Goal: Information Seeking & Learning: Check status

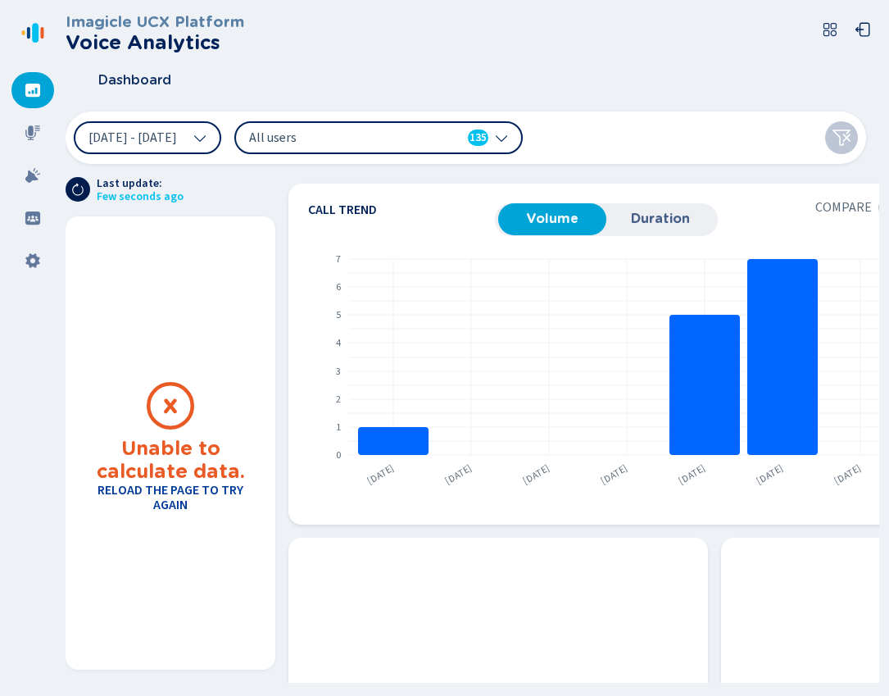
click at [75, 194] on icon at bounding box center [77, 189] width 13 height 13
click at [177, 143] on span "[DATE] - [DATE]" at bounding box center [133, 137] width 89 height 13
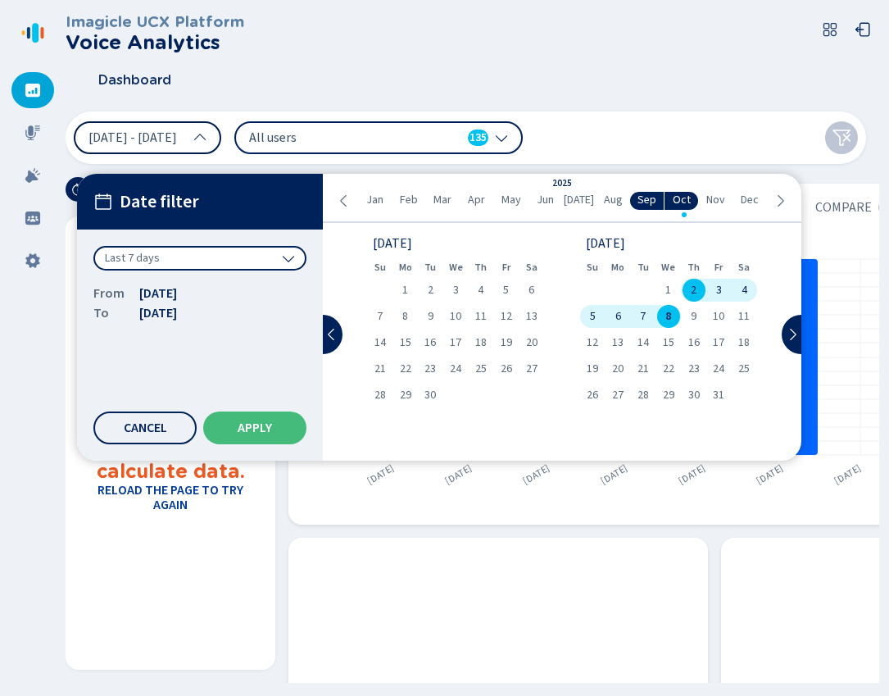
click at [177, 139] on span "[DATE] - [DATE]" at bounding box center [133, 137] width 89 height 13
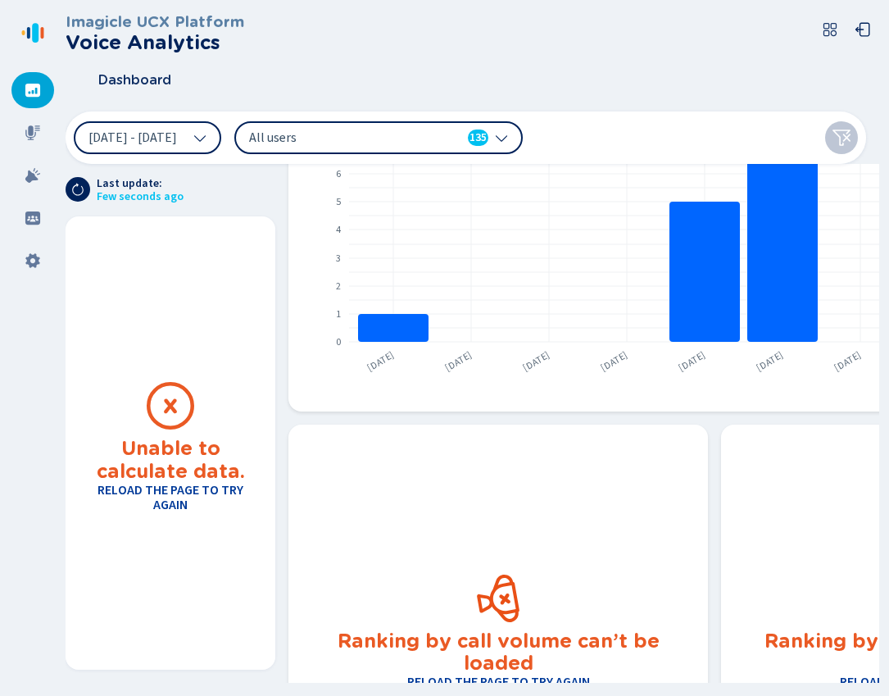
scroll to position [189, 0]
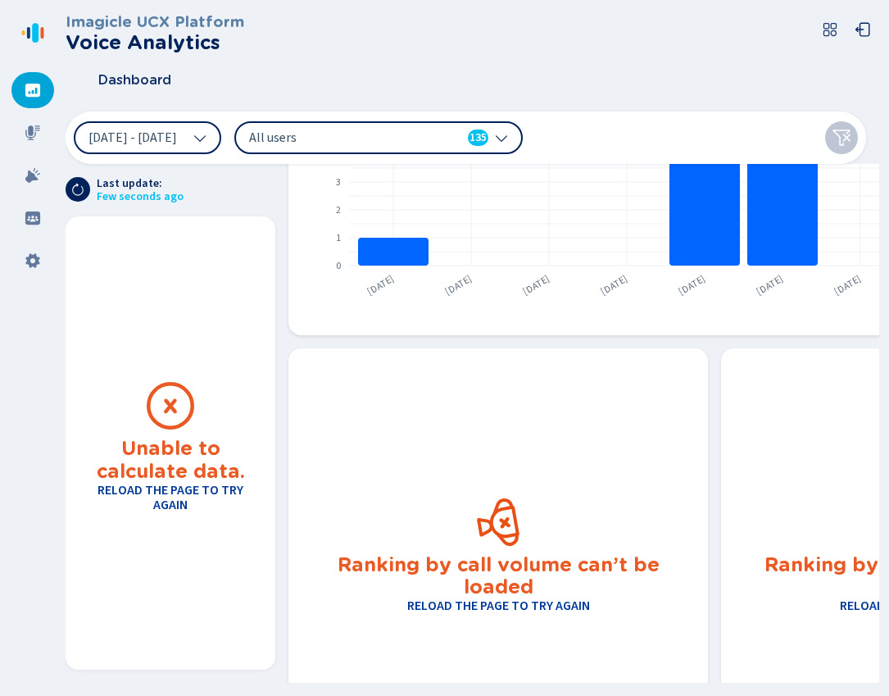
click at [518, 578] on h3 "Ranking by call volume can’t be loaded" at bounding box center [498, 573] width 380 height 50
click at [524, 607] on h4 "Reload the page to try again" at bounding box center [498, 605] width 183 height 15
click at [166, 132] on span "[DATE] - [DATE]" at bounding box center [133, 137] width 89 height 13
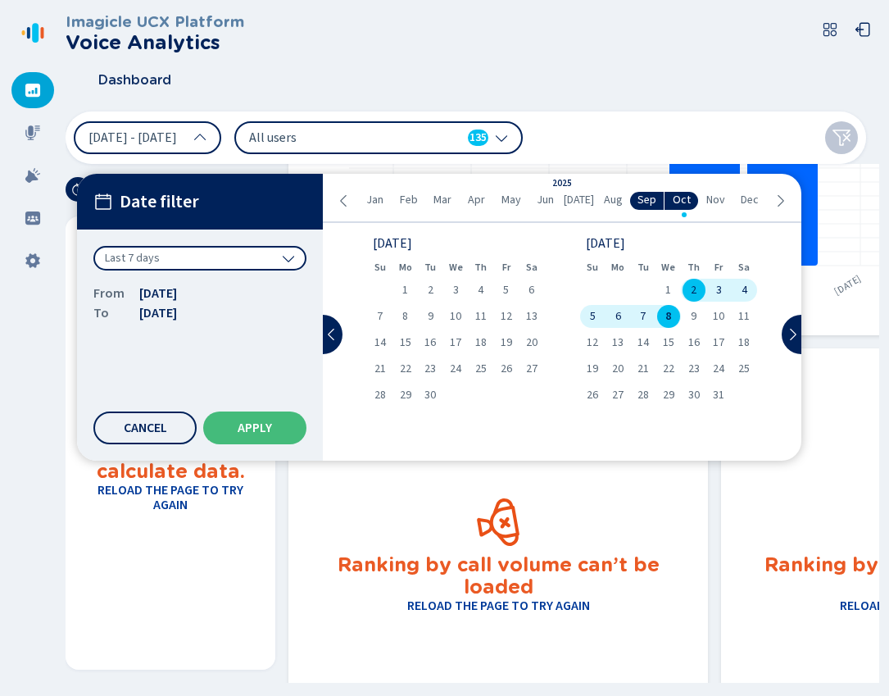
click at [180, 261] on div "Last 7 days" at bounding box center [199, 258] width 213 height 25
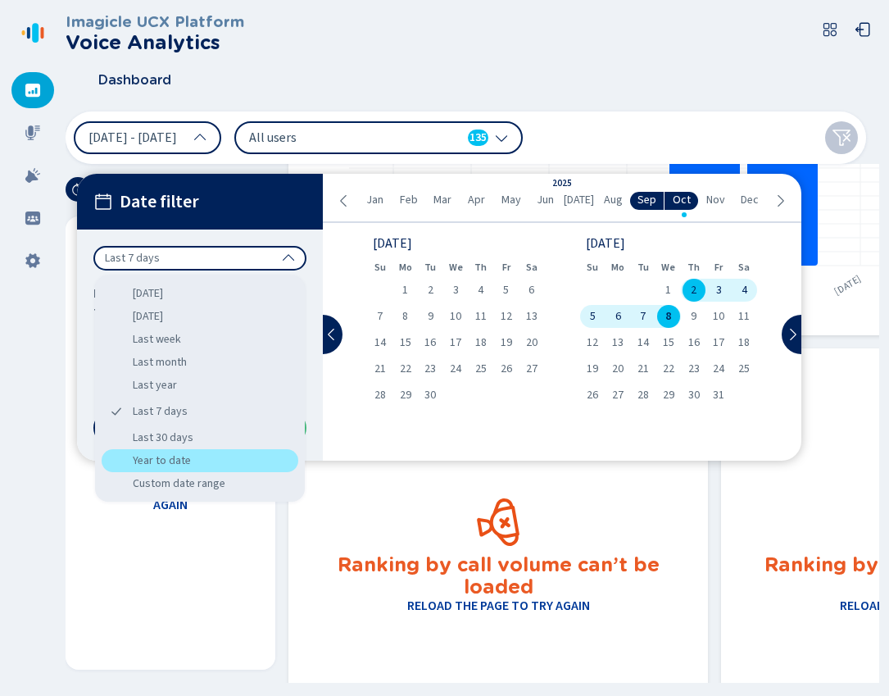
click at [171, 457] on div "Year to date" at bounding box center [200, 460] width 197 height 23
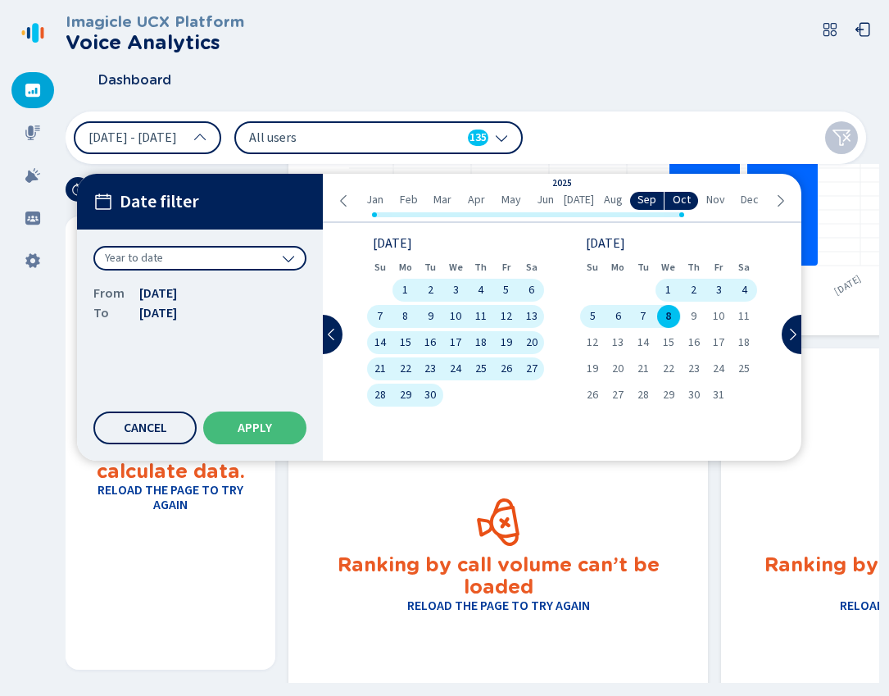
click at [265, 437] on button "Apply" at bounding box center [254, 427] width 103 height 33
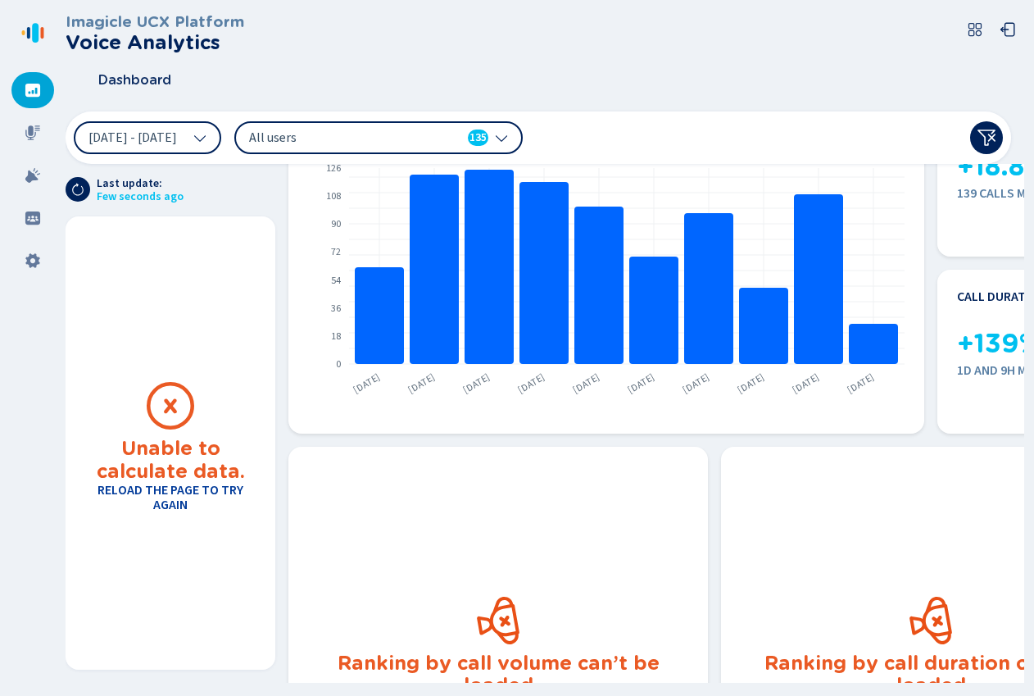
scroll to position [0, 0]
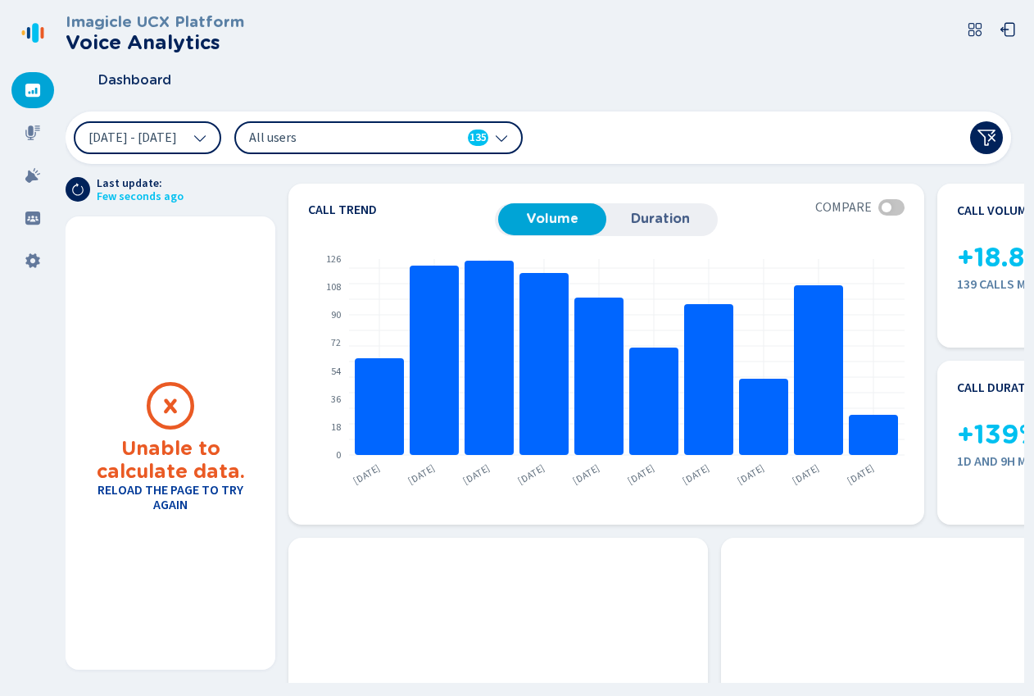
click at [167, 497] on h4 "Reload the page to try again" at bounding box center [170, 498] width 170 height 30
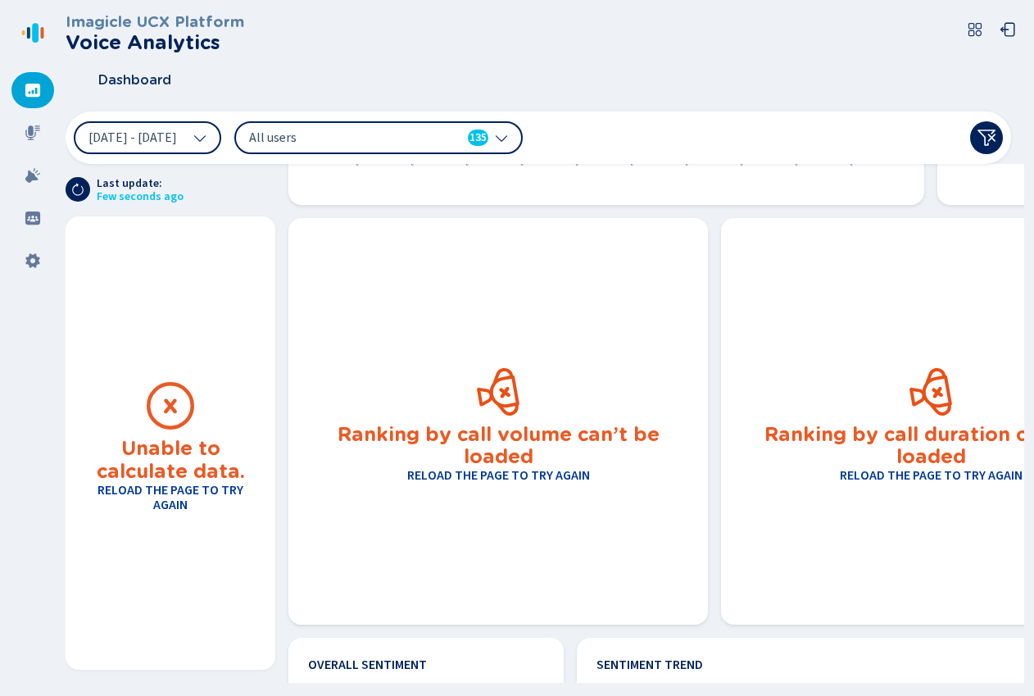
scroll to position [411, 0]
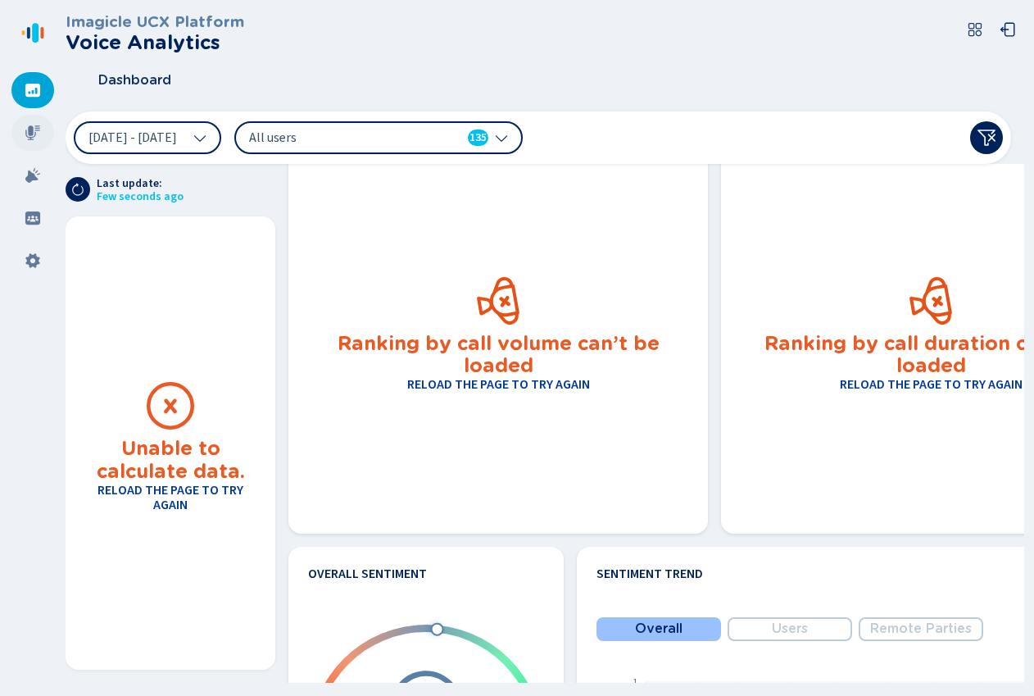
click at [25, 131] on icon at bounding box center [33, 133] width 16 height 16
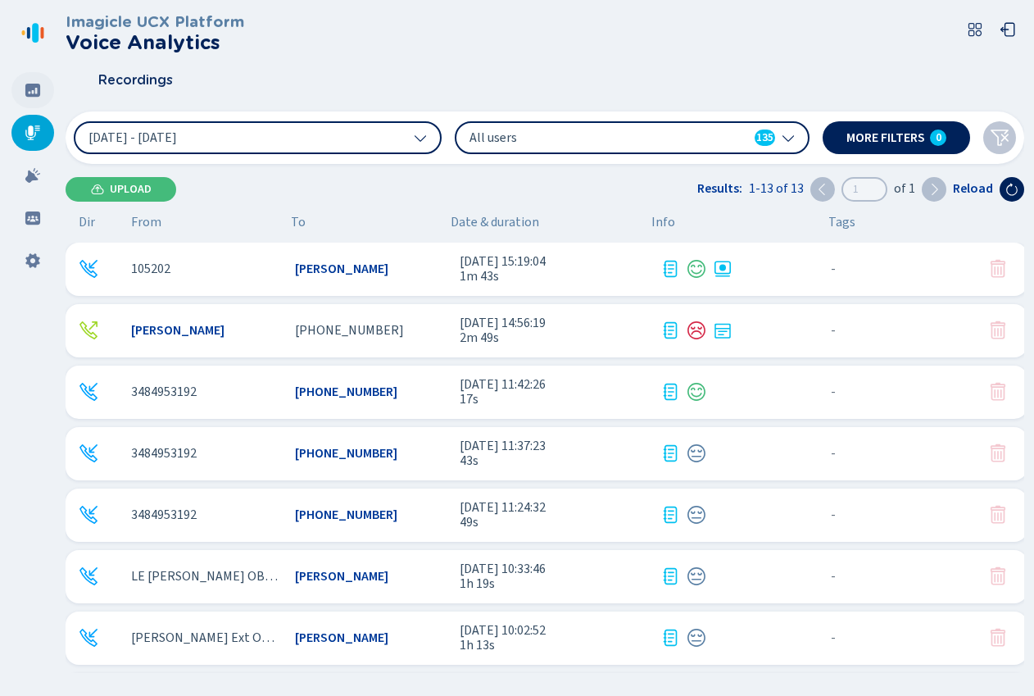
click at [34, 89] on icon at bounding box center [32, 90] width 15 height 13
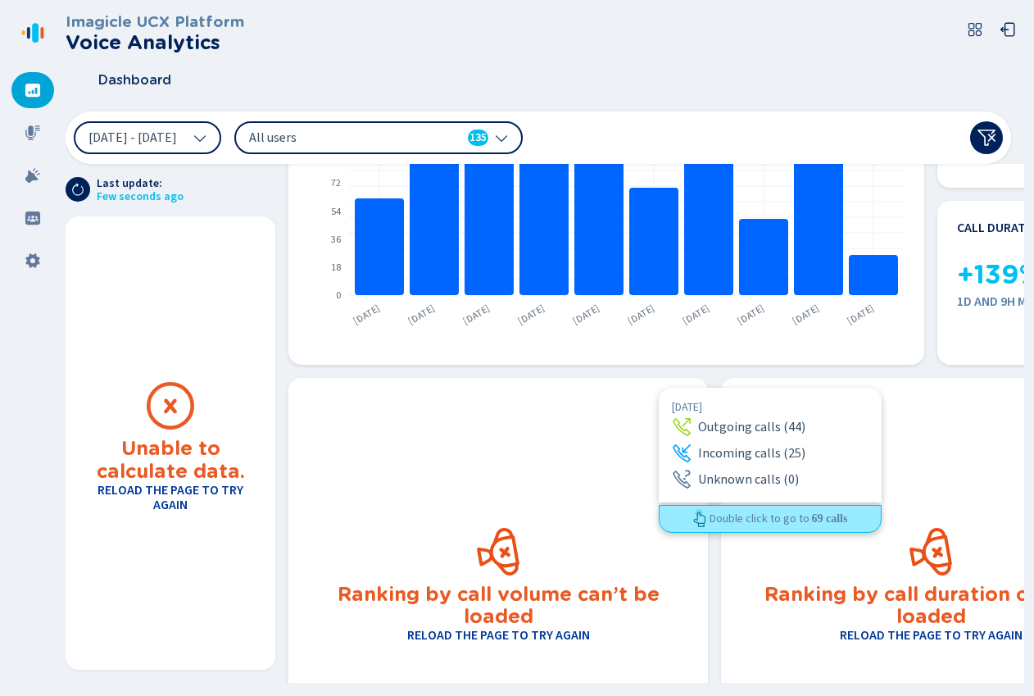
scroll to position [342, 0]
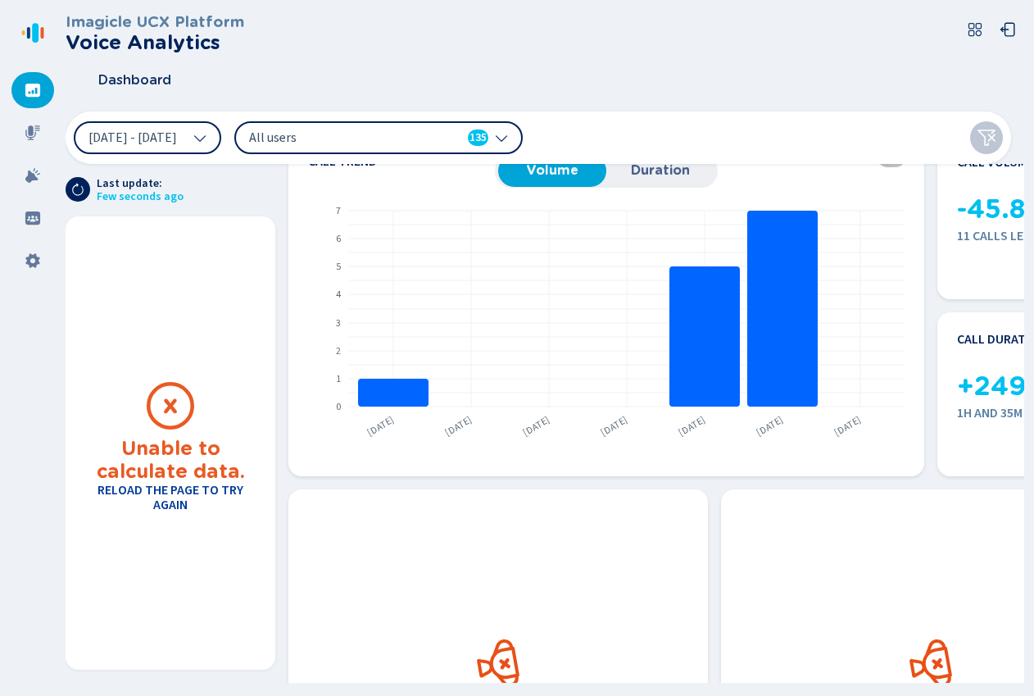
scroll to position [407, 0]
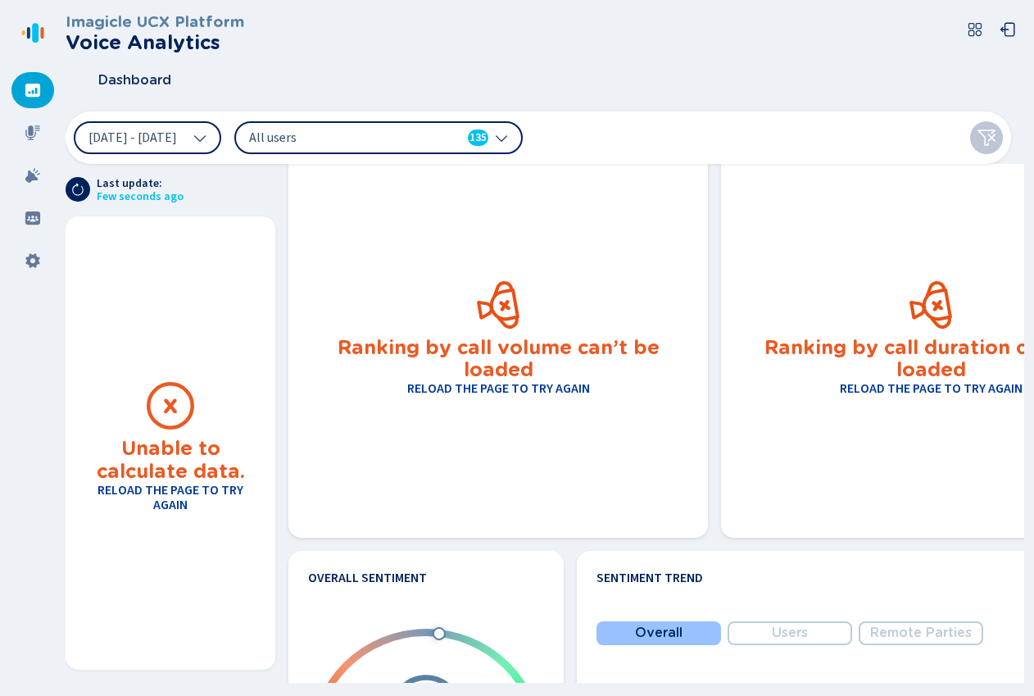
click at [930, 381] on h4 "Reload the page to try again" at bounding box center [931, 388] width 183 height 15
click at [210, 129] on button "[DATE] - [DATE]" at bounding box center [148, 137] width 148 height 33
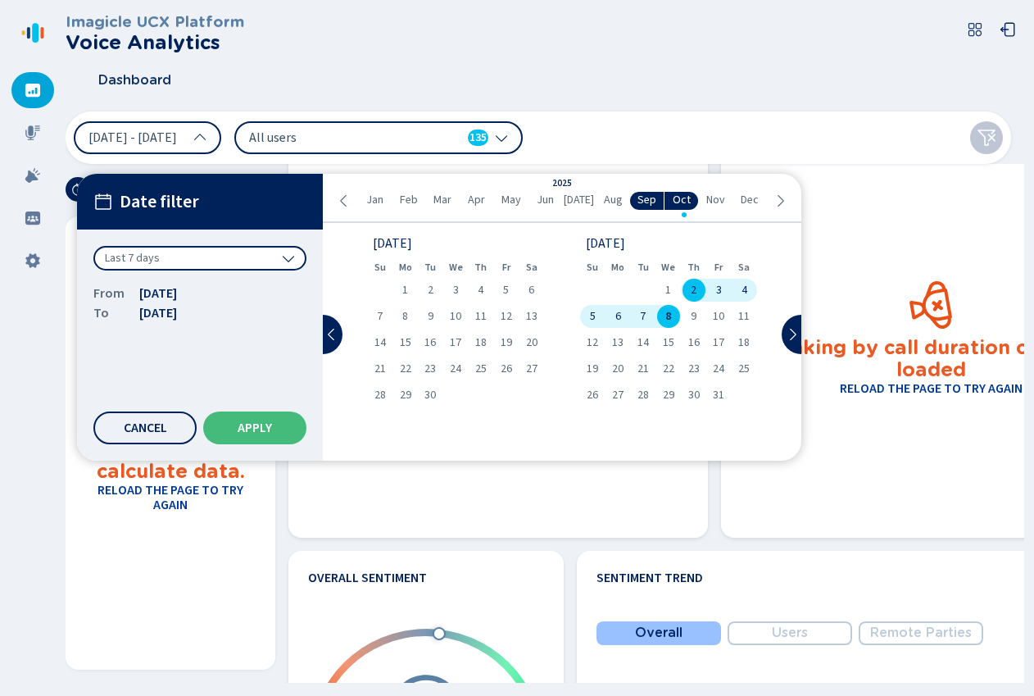
click at [201, 259] on div "Last 7 days" at bounding box center [199, 258] width 213 height 25
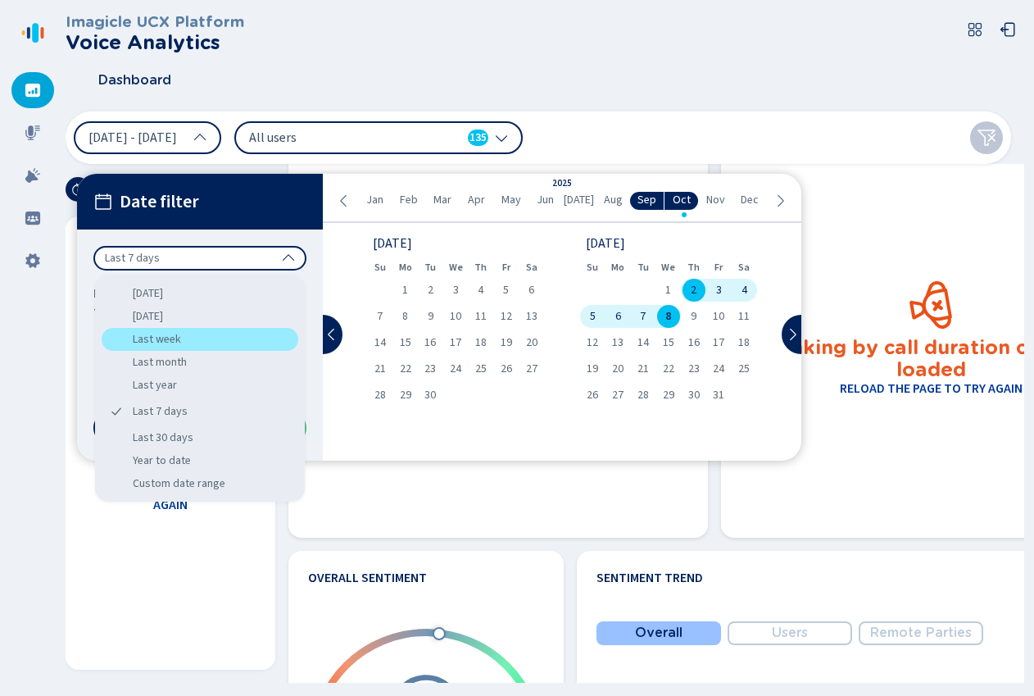
click at [179, 339] on div "Last week" at bounding box center [200, 339] width 197 height 23
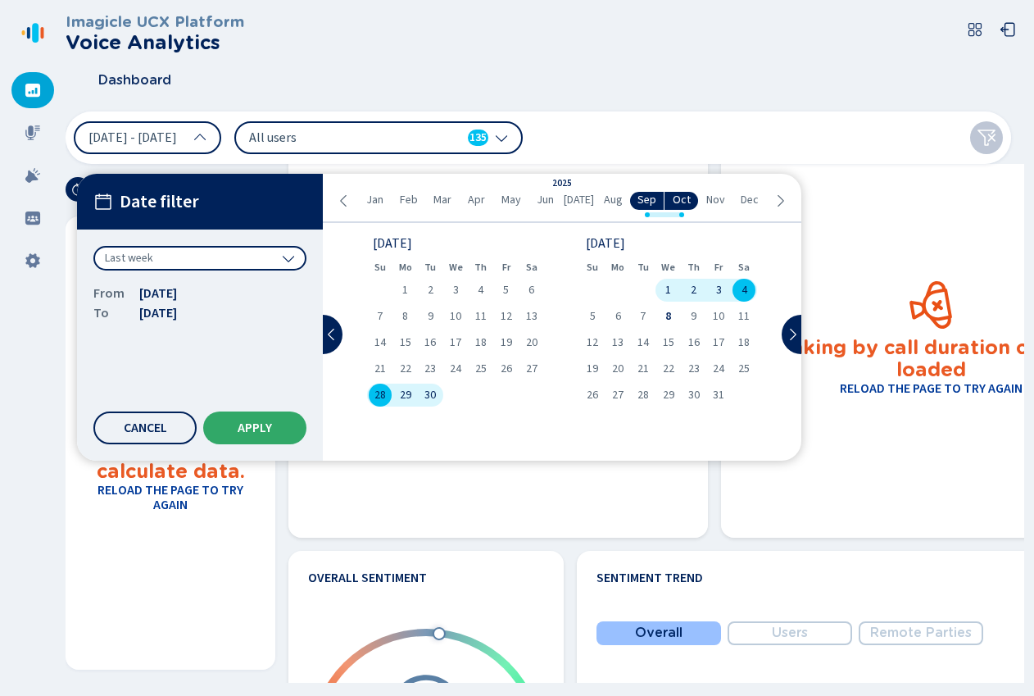
click at [253, 421] on span "Apply" at bounding box center [255, 427] width 34 height 13
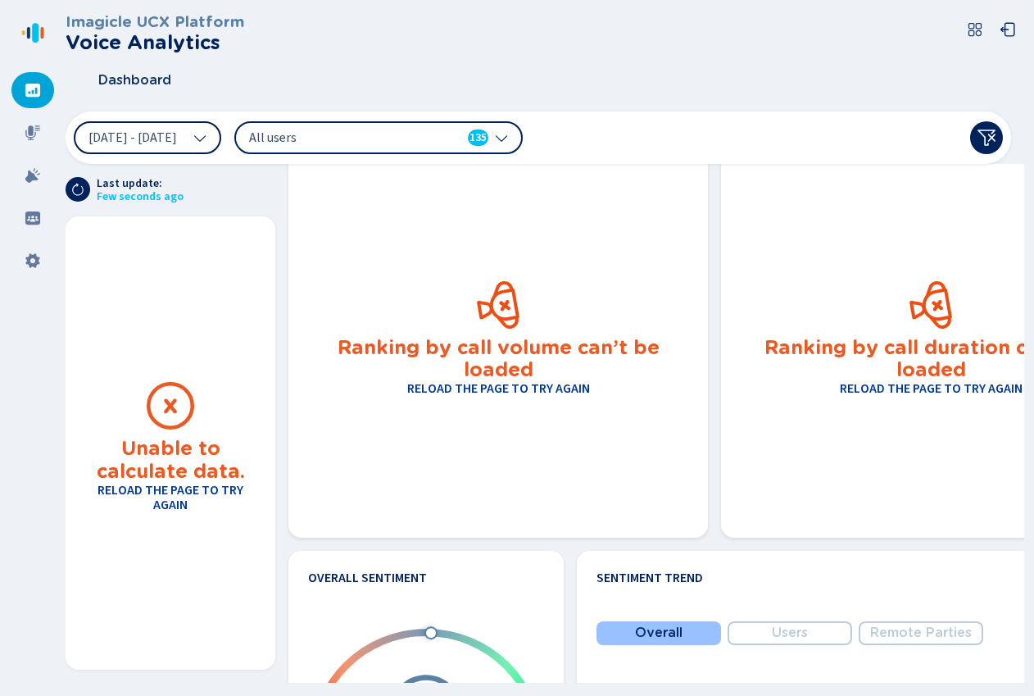
click at [221, 143] on button "28 Sep 2025 - 4 Oct 2025" at bounding box center [148, 137] width 148 height 33
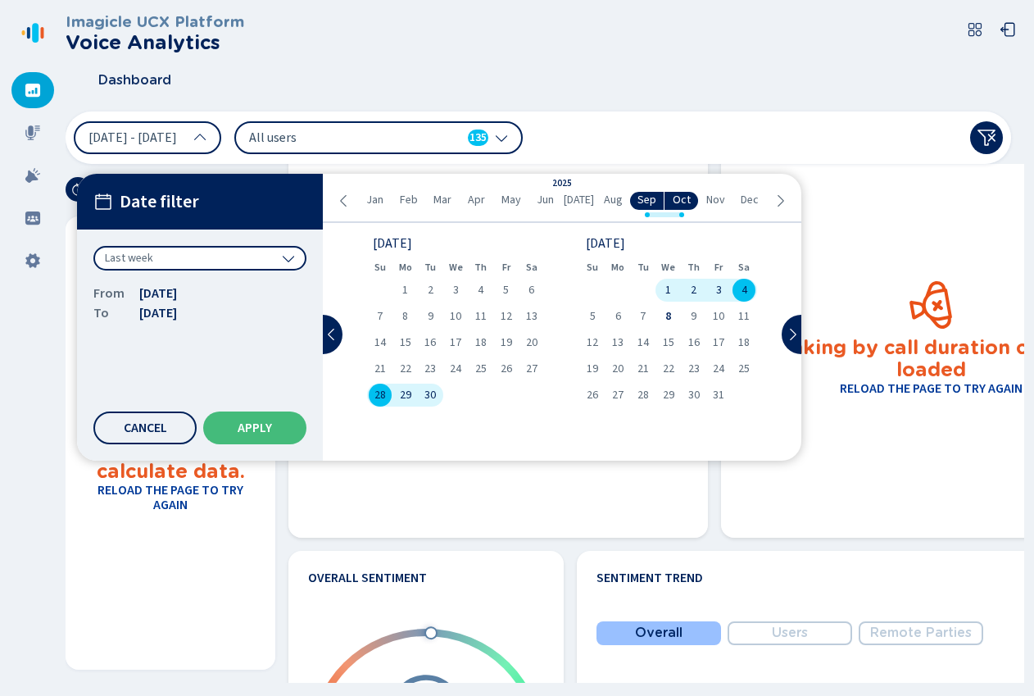
click at [185, 256] on div "Last week" at bounding box center [199, 258] width 213 height 25
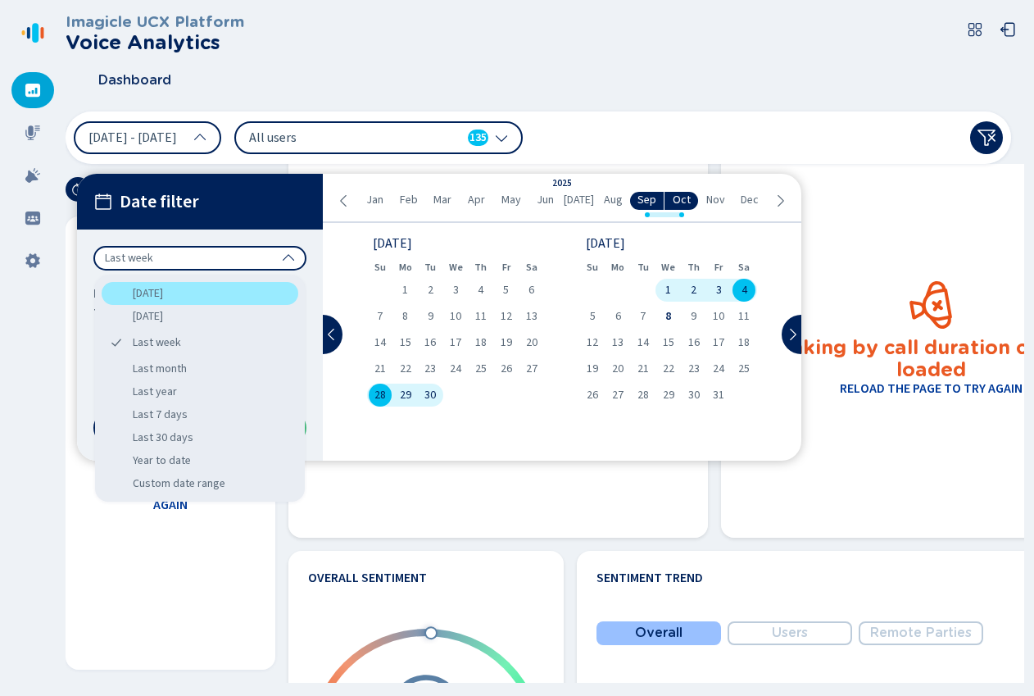
click at [187, 287] on div "[DATE]" at bounding box center [200, 293] width 197 height 23
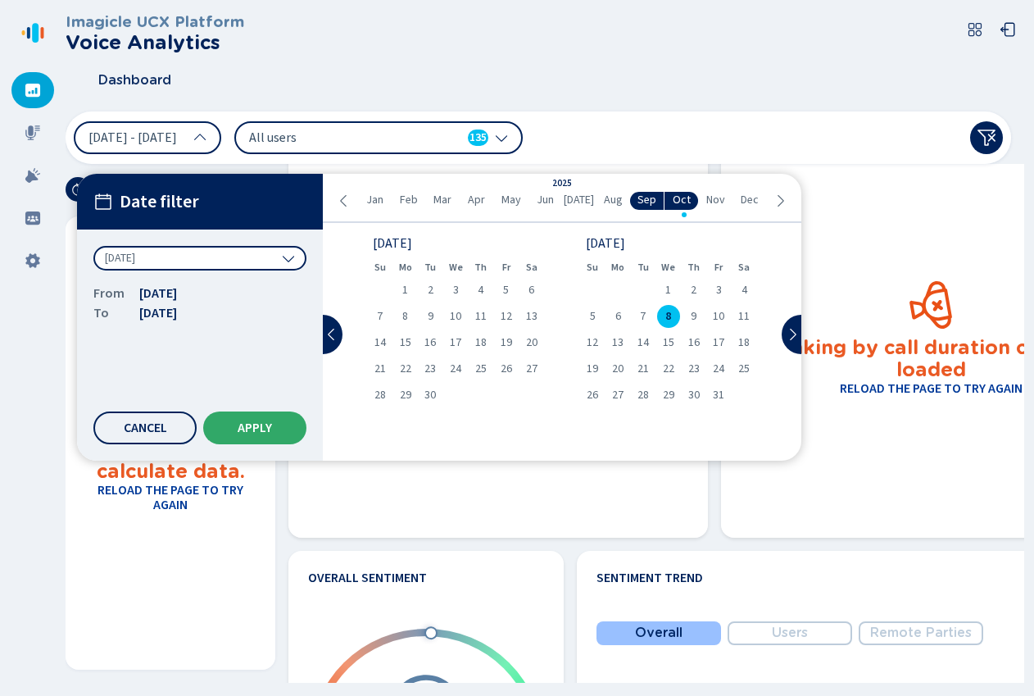
click at [225, 439] on button "Apply" at bounding box center [254, 427] width 103 height 33
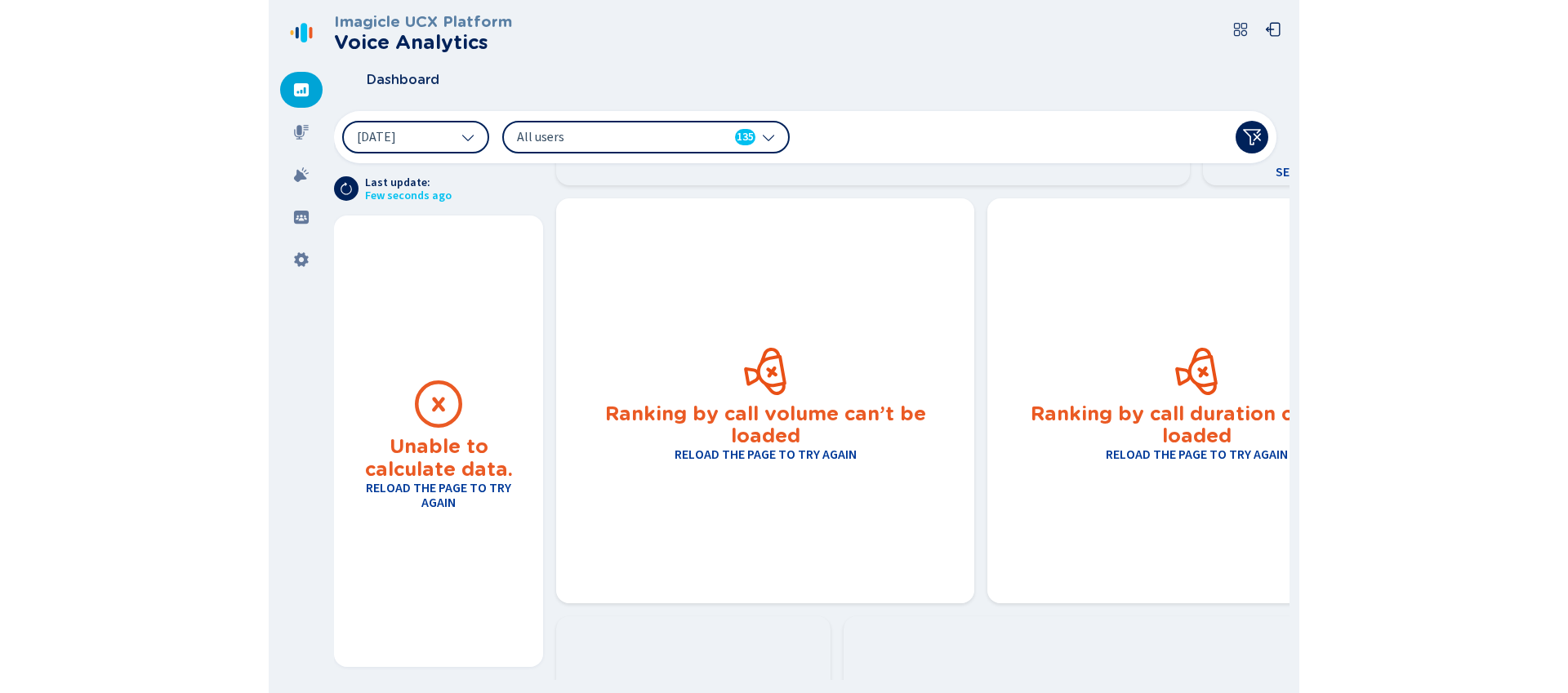
scroll to position [0, 0]
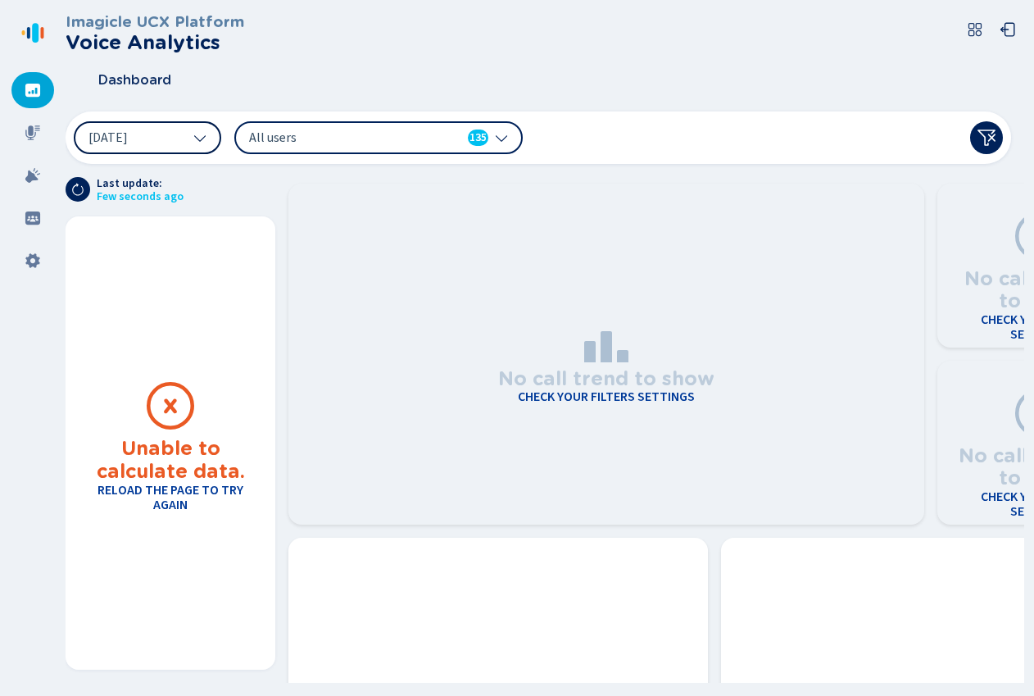
click at [189, 130] on button "[DATE]" at bounding box center [148, 137] width 148 height 33
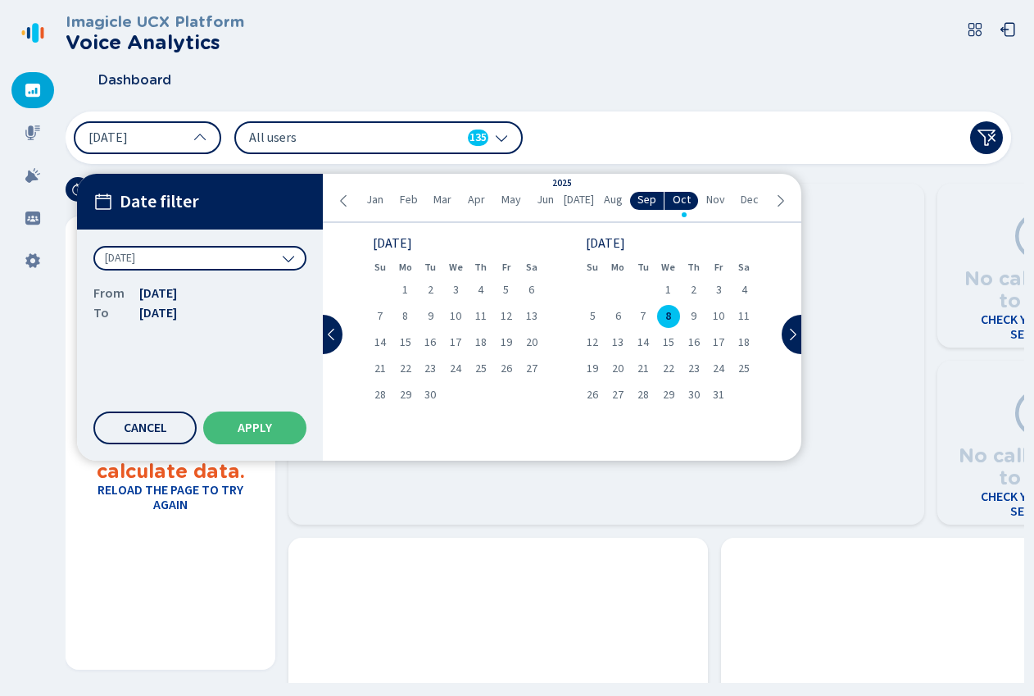
click at [189, 257] on div "[DATE]" at bounding box center [199, 258] width 213 height 25
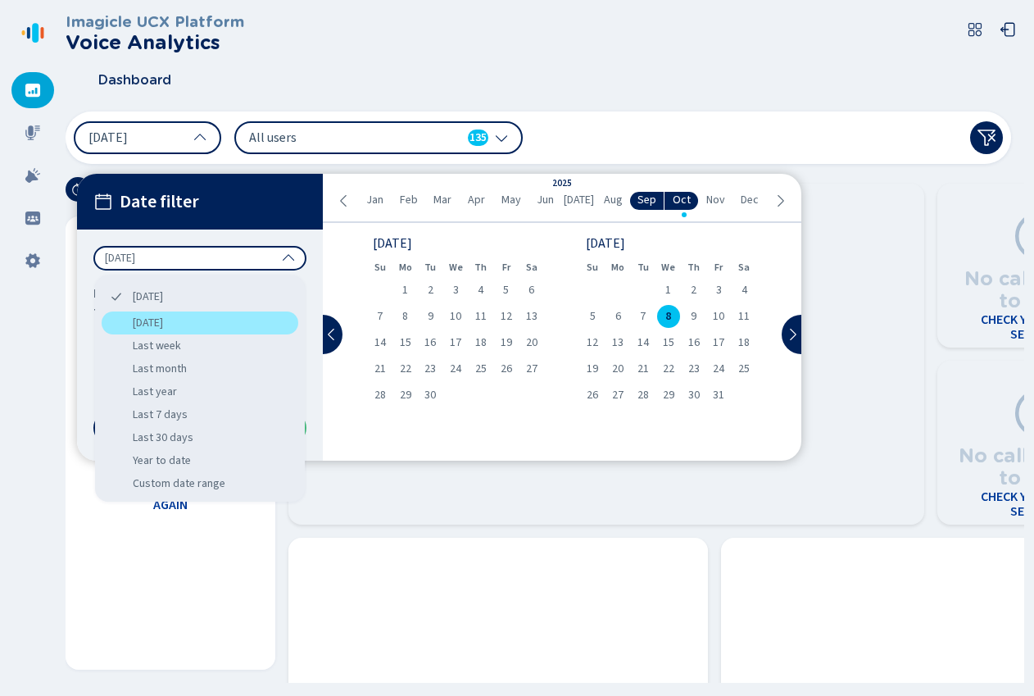
click at [181, 320] on div "[DATE]" at bounding box center [200, 322] width 197 height 23
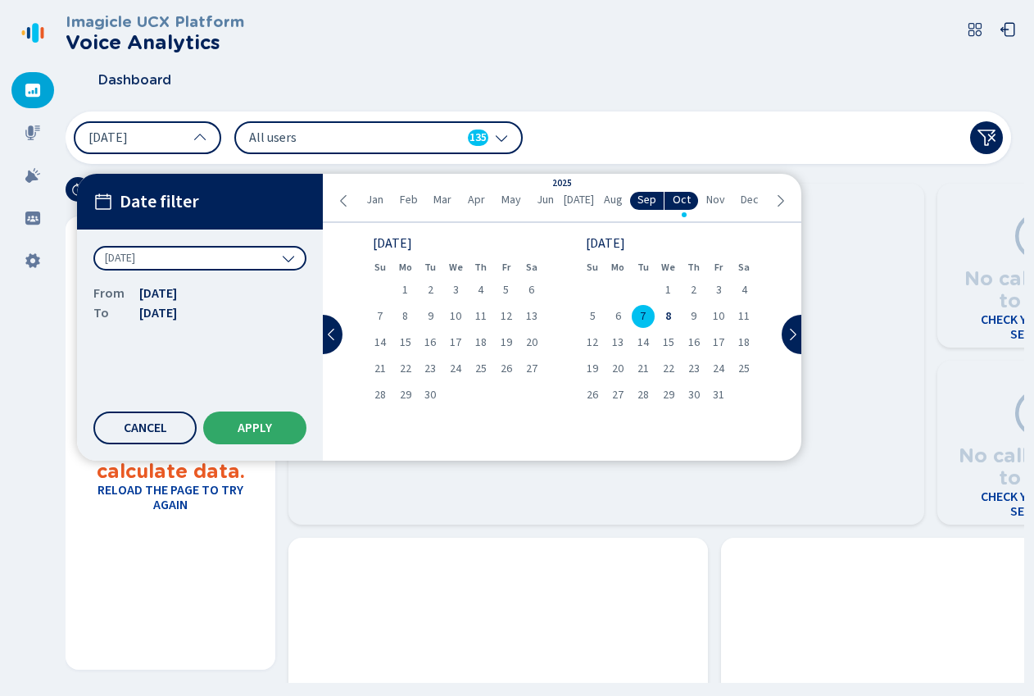
click at [275, 429] on button "Apply" at bounding box center [254, 427] width 103 height 33
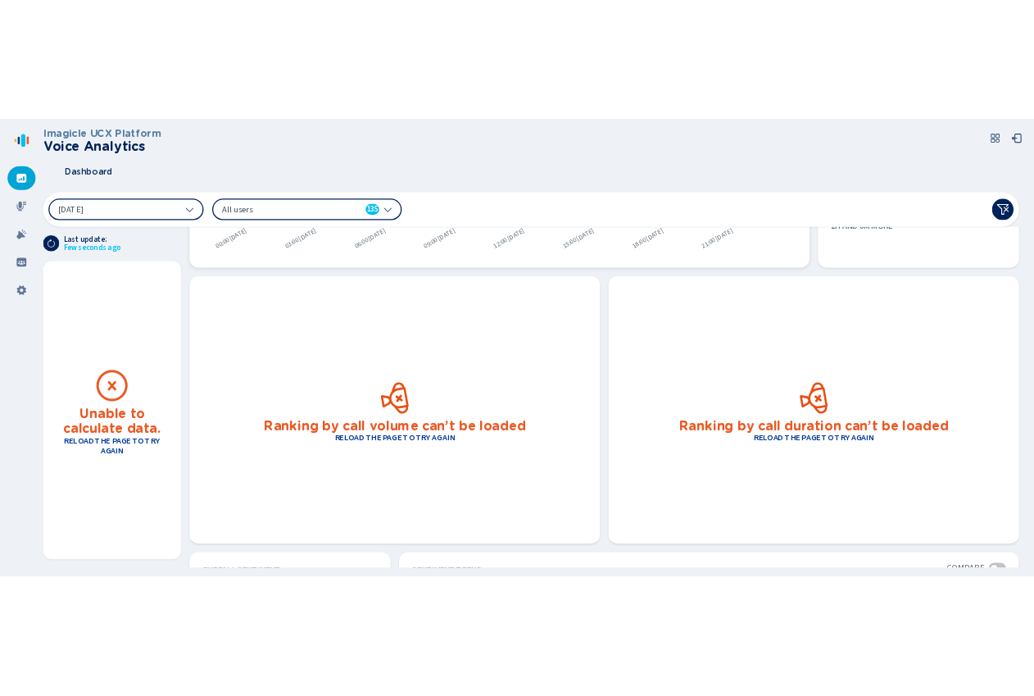
scroll to position [424, 0]
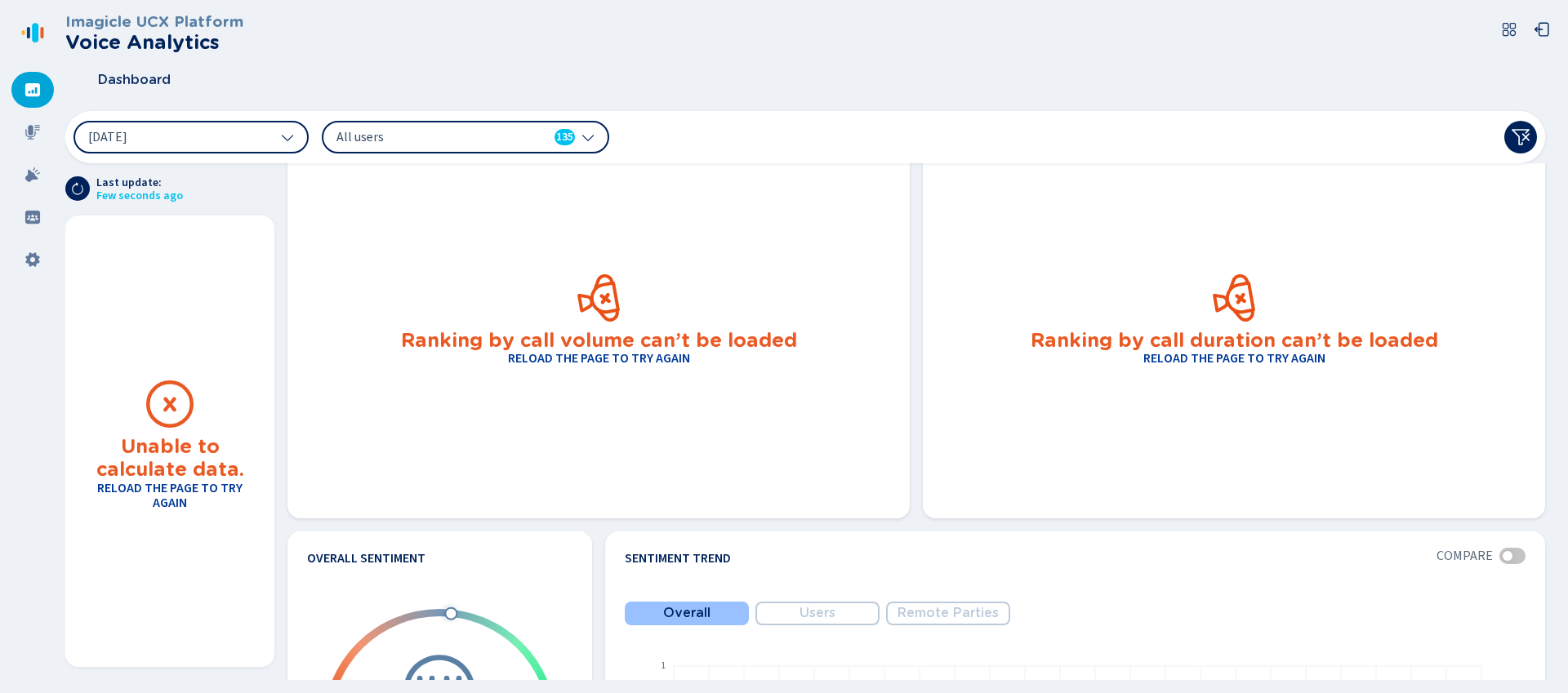
click at [1030, 358] on h4 "Reload the page to try again" at bounding box center [1234, 357] width 182 height 15
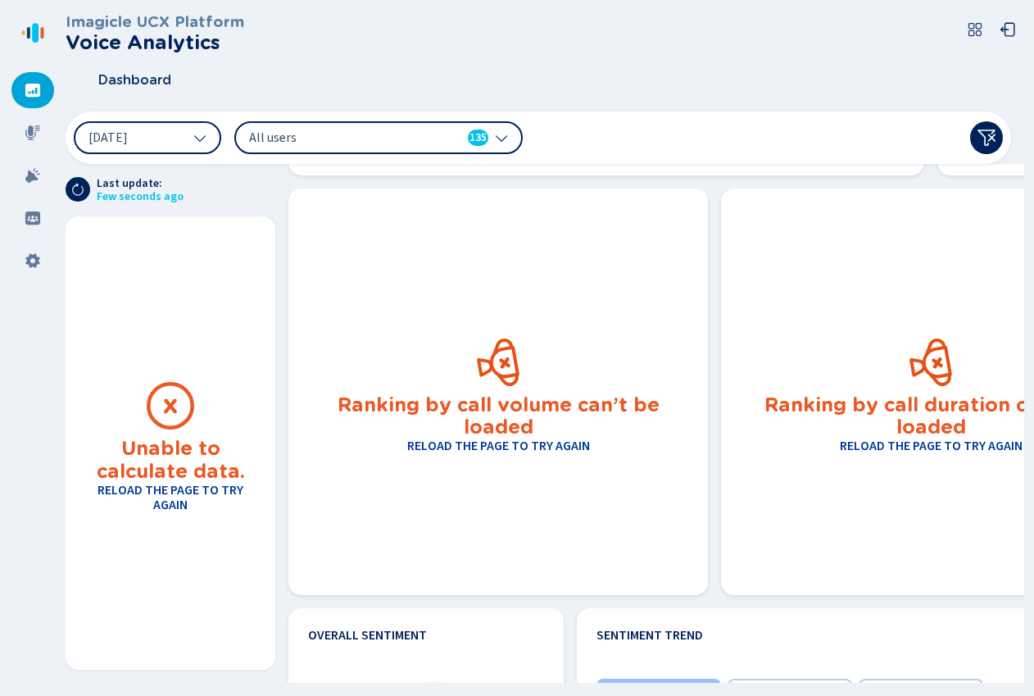
scroll to position [407, 0]
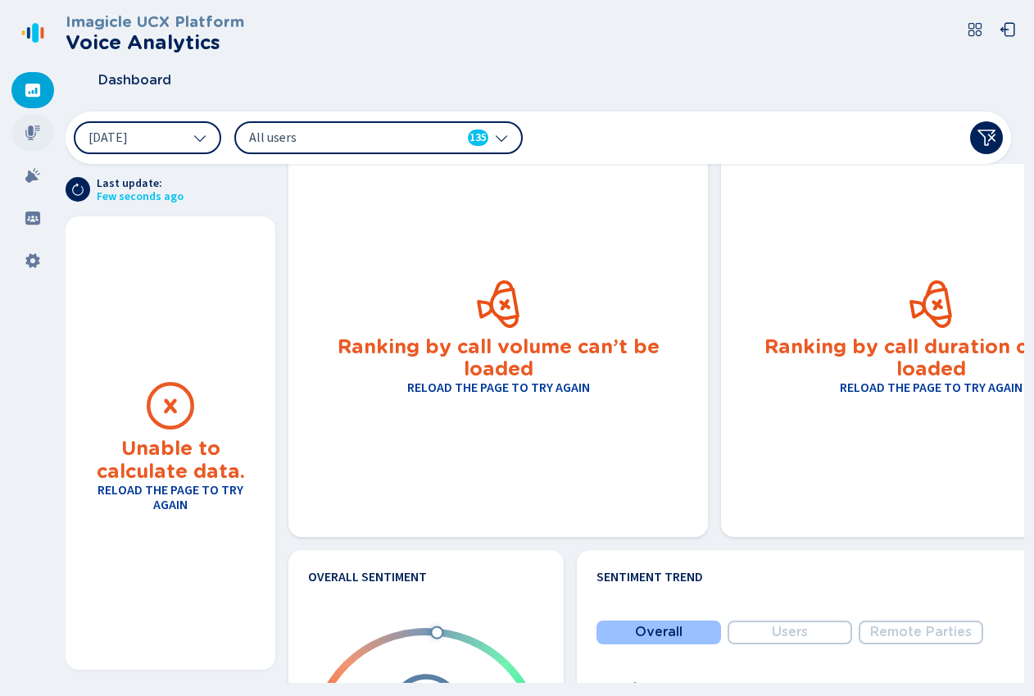
click at [14, 132] on div at bounding box center [32, 133] width 43 height 36
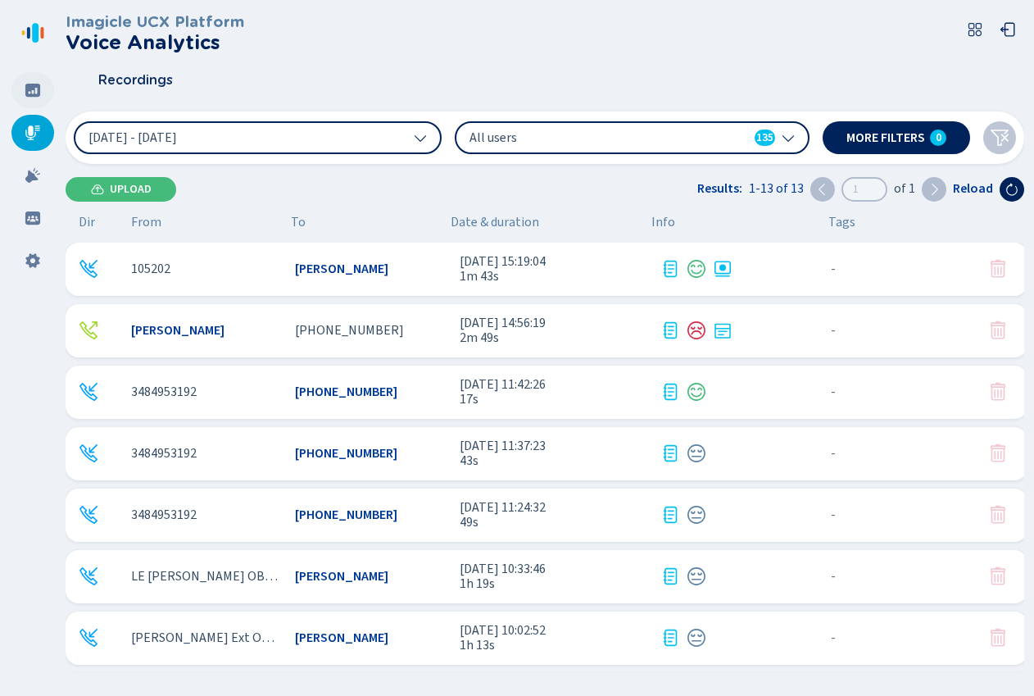
click at [26, 92] on icon at bounding box center [32, 90] width 15 height 13
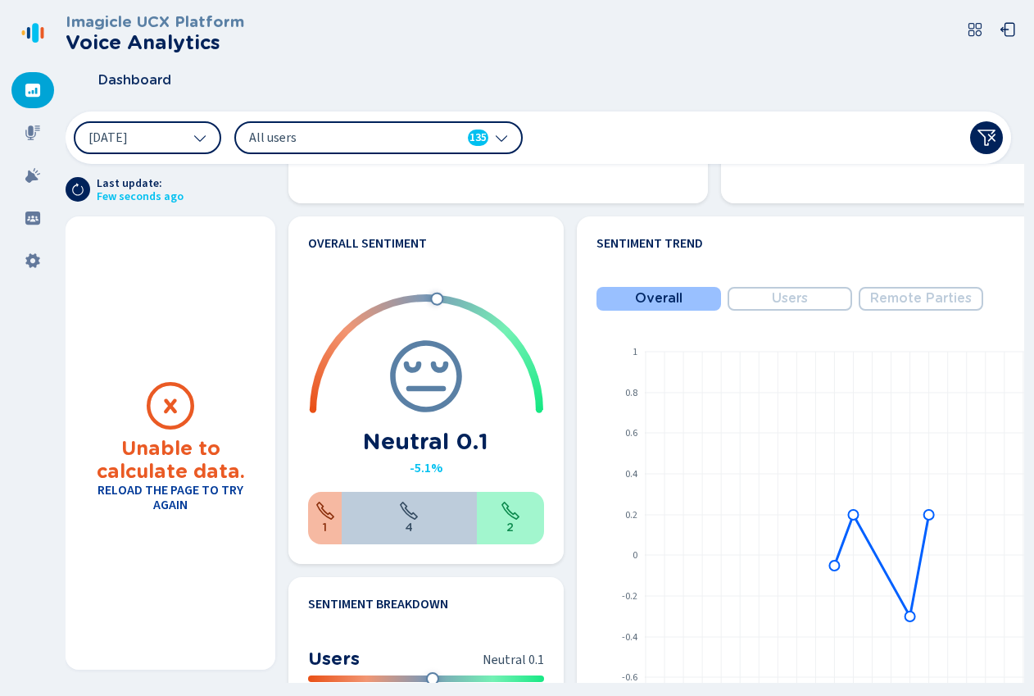
scroll to position [570, 0]
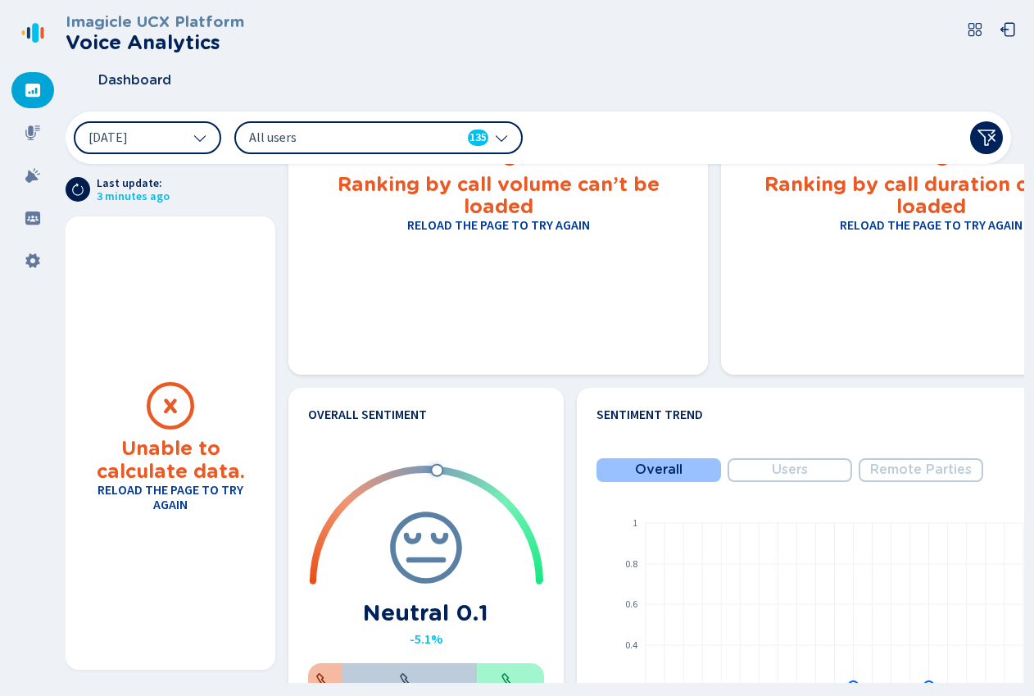
click at [83, 193] on icon at bounding box center [77, 189] width 13 height 13
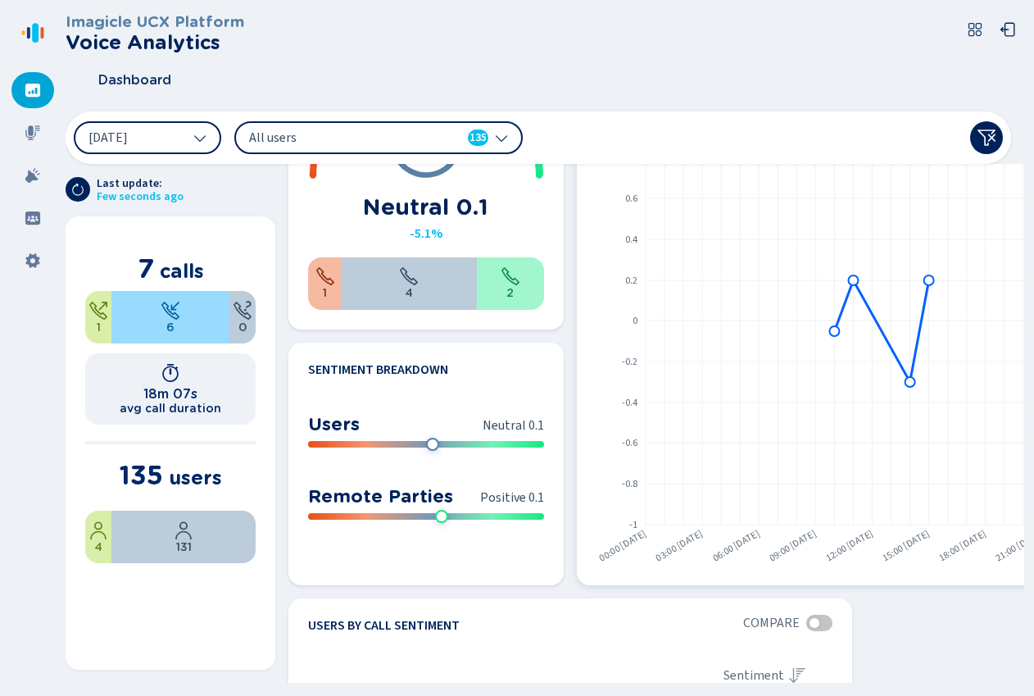
scroll to position [1066, 0]
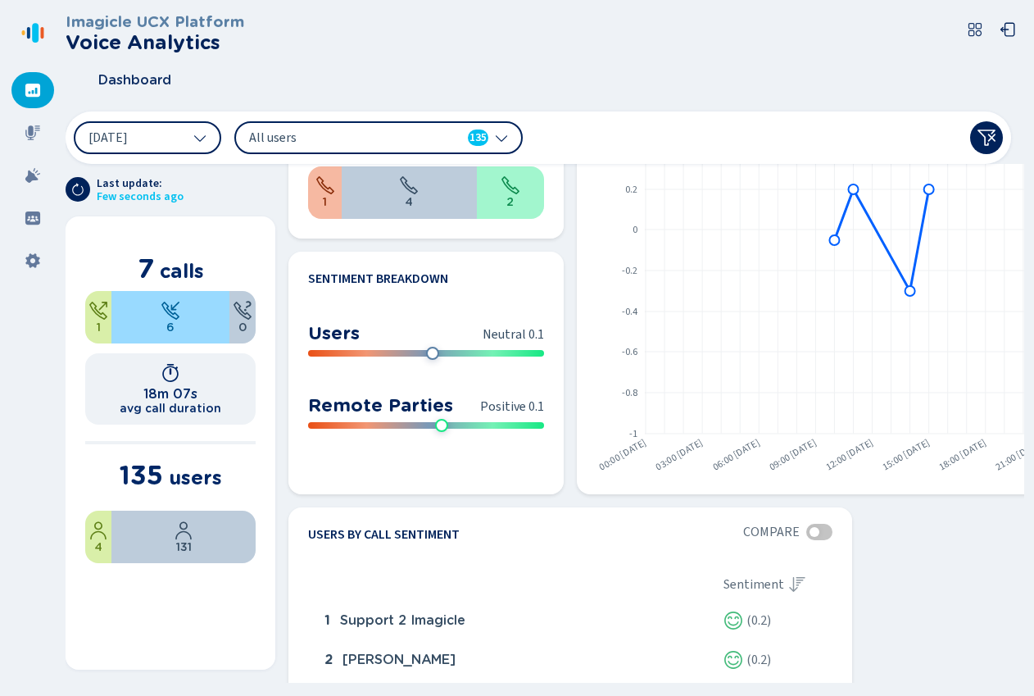
click at [507, 135] on icon at bounding box center [501, 138] width 11 height 7
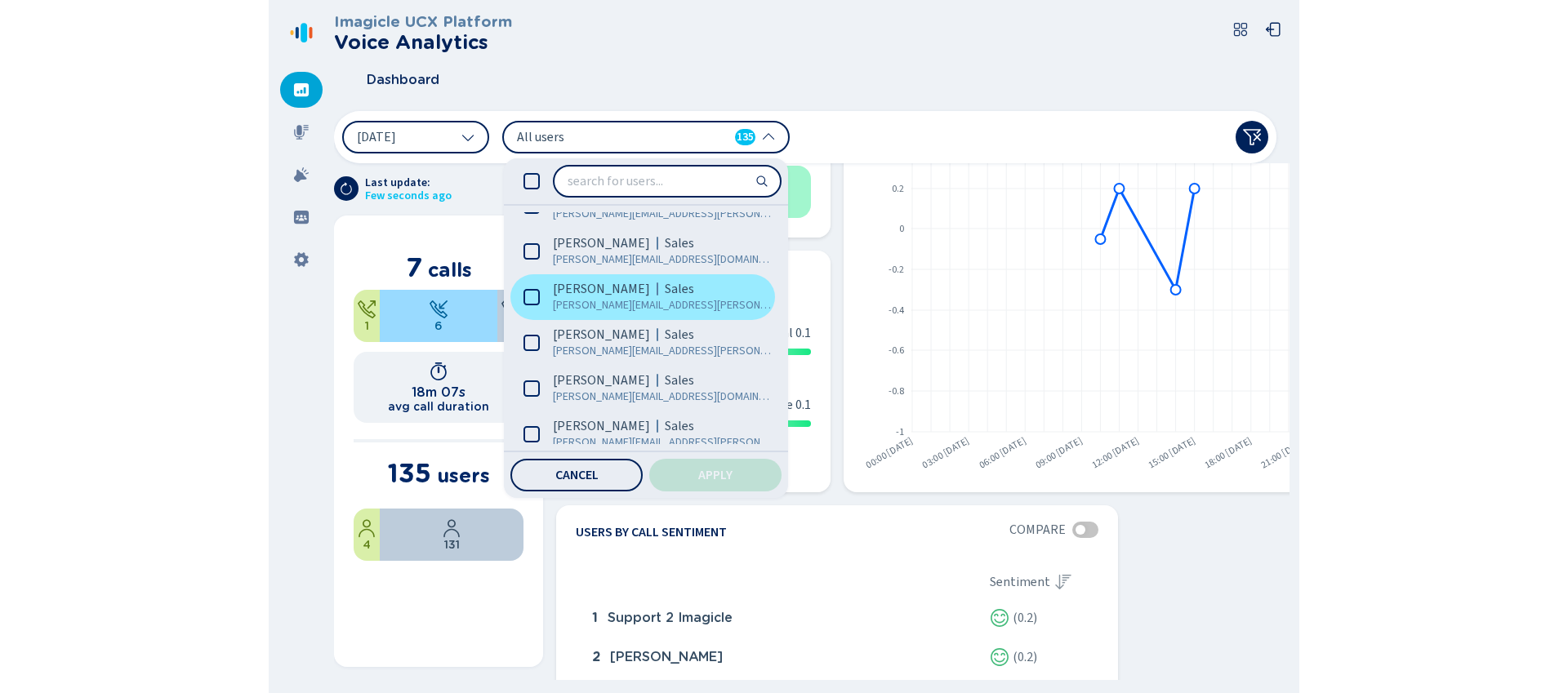
scroll to position [5938, 0]
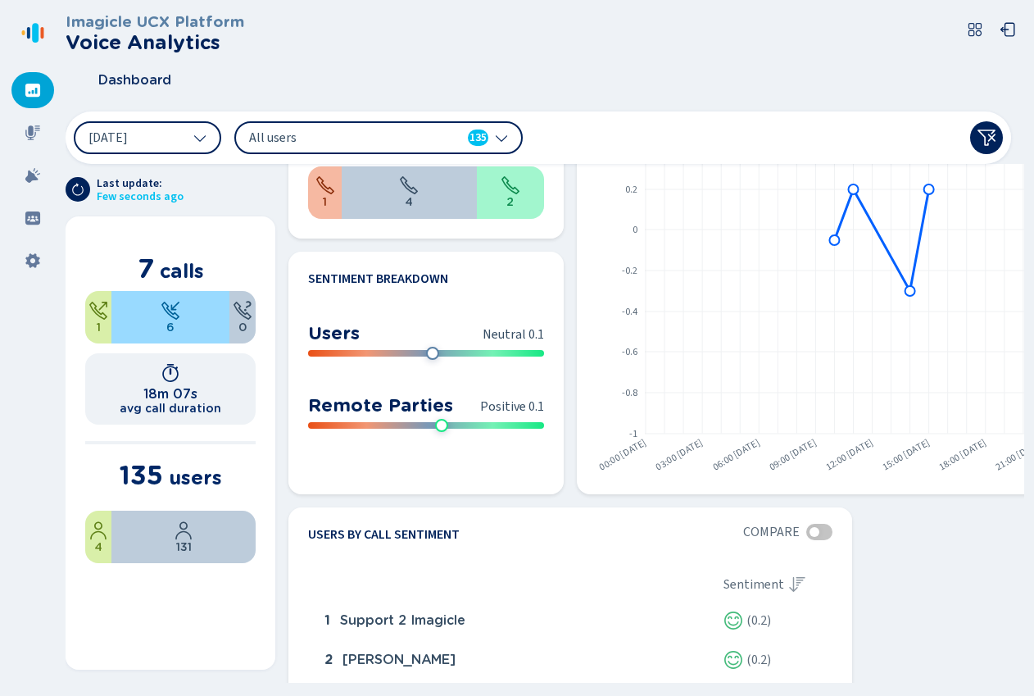
click at [619, 79] on div "Dashboard" at bounding box center [545, 80] width 959 height 41
click at [815, 525] on div at bounding box center [820, 532] width 26 height 16
click at [820, 533] on div at bounding box center [825, 532] width 10 height 10
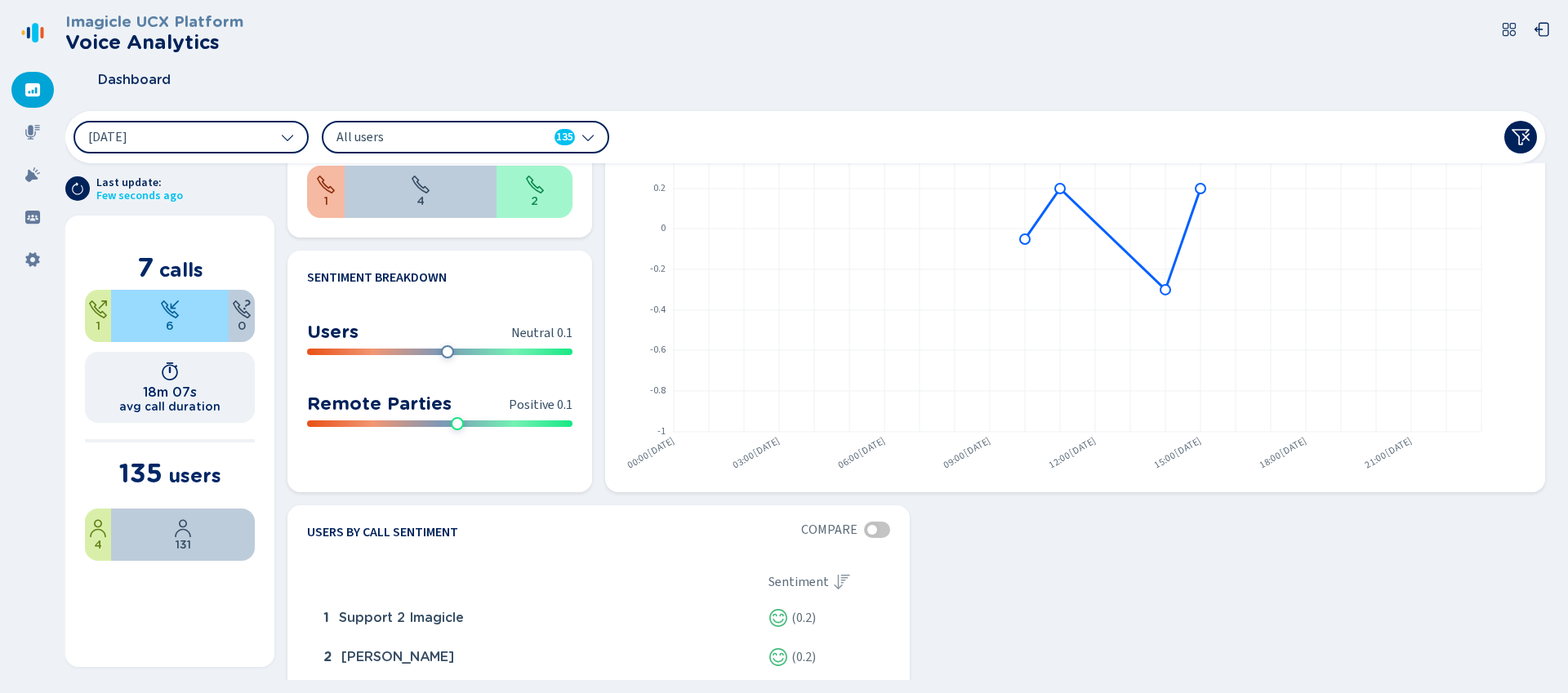
click at [1030, 623] on section "Call trend Volume Duration Compare Yesterday, 7 Oct 2025 Compared to 6 Oct 2025…" at bounding box center [915, 422] width 1284 height 518
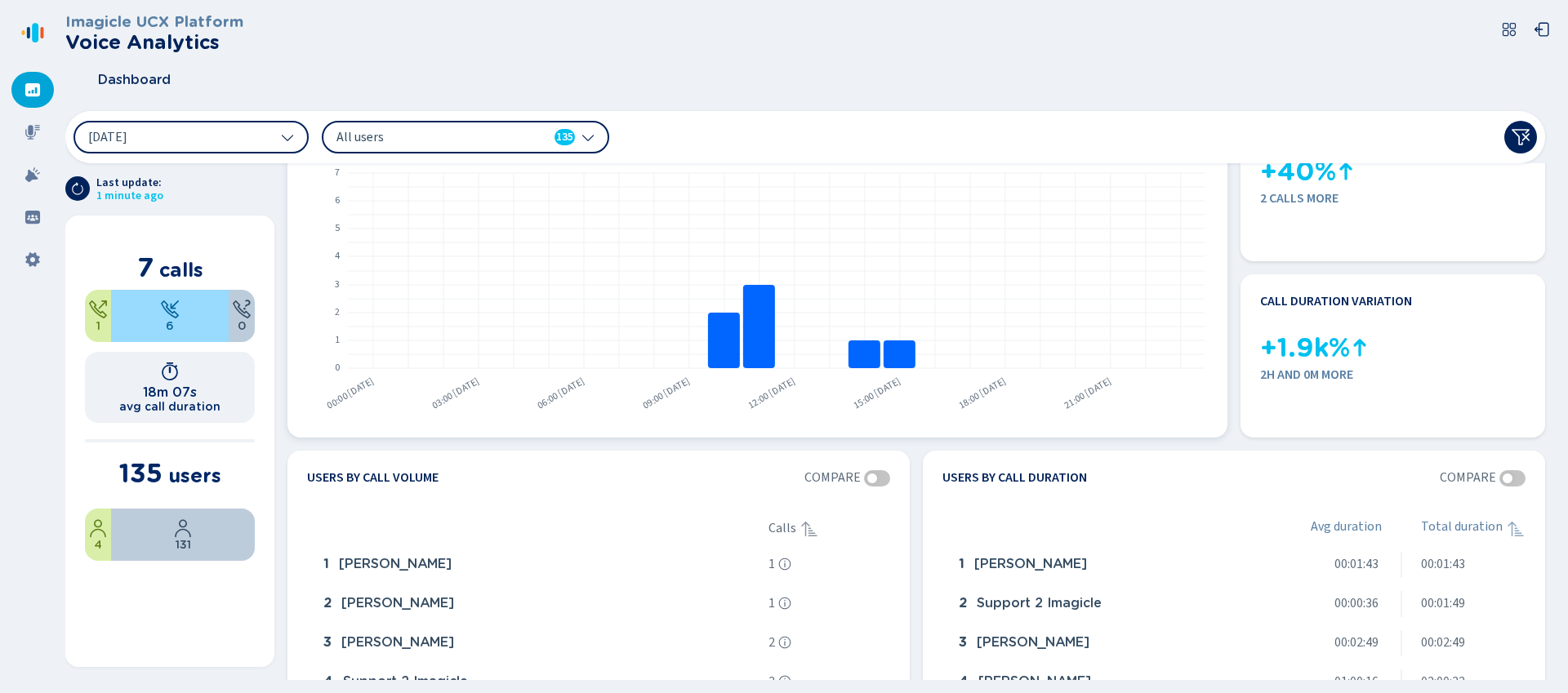
scroll to position [0, 0]
